Goal: Subscribe to service/newsletter

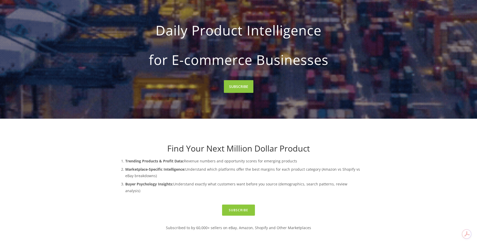
scroll to position [78, 0]
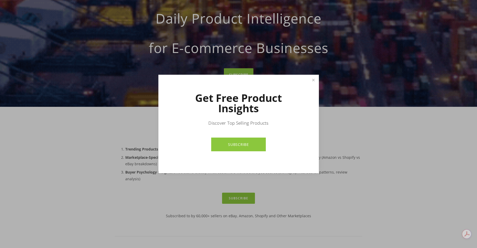
click at [240, 144] on link "SUBSCRIBE" at bounding box center [238, 145] width 55 height 14
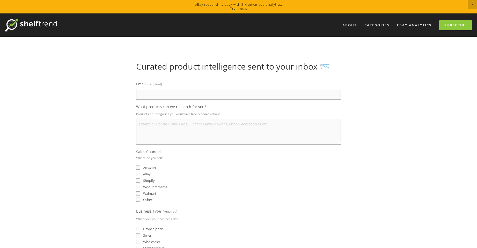
click at [164, 91] on input "Email (required)" at bounding box center [238, 94] width 205 height 11
type input "[EMAIL_ADDRESS][DOMAIN_NAME]"
select select "[GEOGRAPHIC_DATA]"
click at [138, 175] on input "eBay" at bounding box center [138, 174] width 4 height 4
checkbox input "true"
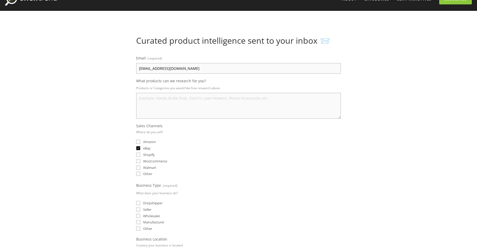
scroll to position [52, 0]
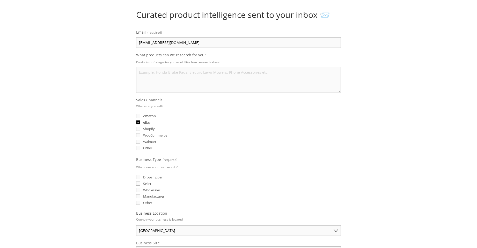
click at [138, 196] on input "Manufacturer" at bounding box center [138, 196] width 4 height 4
checkbox input "true"
click at [138, 191] on input "Wholesaler" at bounding box center [138, 190] width 4 height 4
checkbox input "true"
click at [137, 184] on input "Seller" at bounding box center [138, 184] width 4 height 4
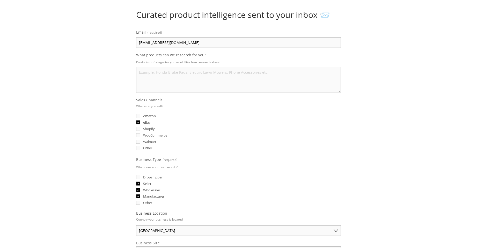
checkbox input "true"
click at [137, 177] on input "Dropshipper" at bounding box center [138, 177] width 4 height 4
checkbox input "true"
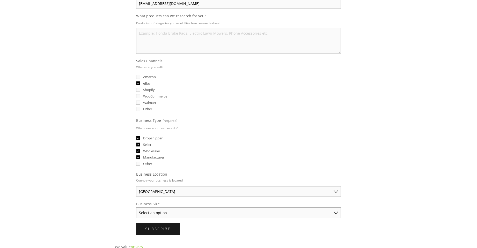
scroll to position [103, 0]
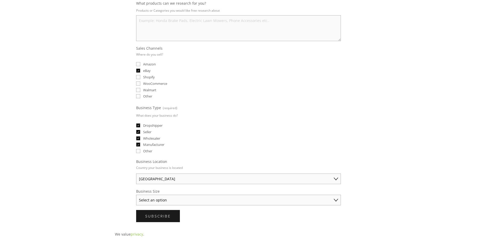
click at [179, 201] on select "Select an option Solo Merchant (under $50K annual sales) Small Business ($50K -…" at bounding box center [238, 200] width 205 height 11
select select "Solo Merchant (under $50K annual sales)"
click at [136, 195] on select "Select an option Solo Merchant (under $50K annual sales) Small Business ($50K -…" at bounding box center [238, 200] width 205 height 11
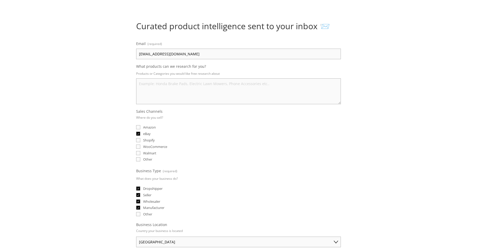
scroll to position [26, 0]
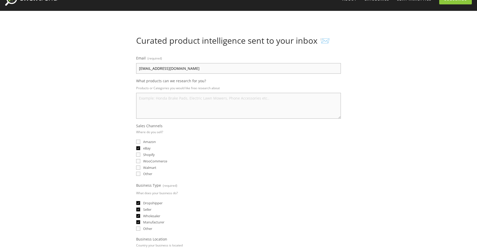
click at [157, 101] on textarea "What products can we research for you?" at bounding box center [238, 106] width 205 height 26
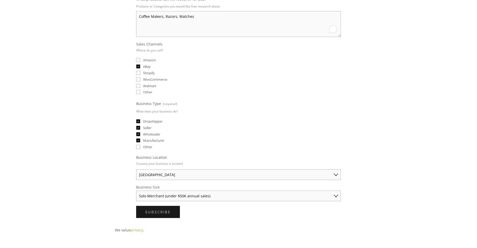
scroll to position [129, 0]
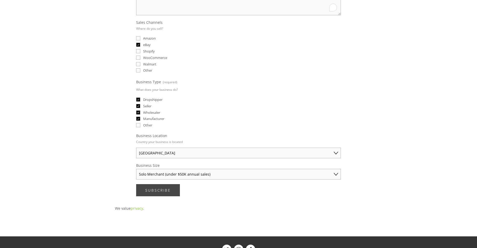
type textarea "Coffee Makers, Razors, Watches"
click at [158, 191] on span "Subscribe" at bounding box center [158, 190] width 26 height 5
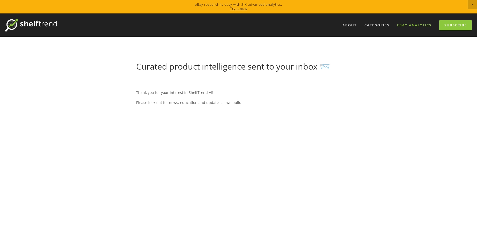
click at [413, 25] on link "eBay Analytics" at bounding box center [413, 25] width 41 height 9
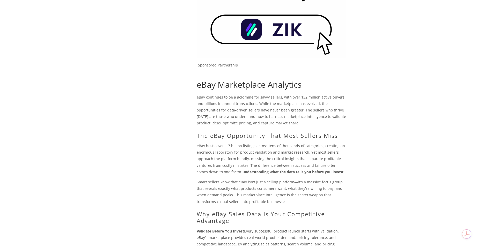
scroll to position [103, 0]
